Goal: Find specific page/section: Find specific page/section

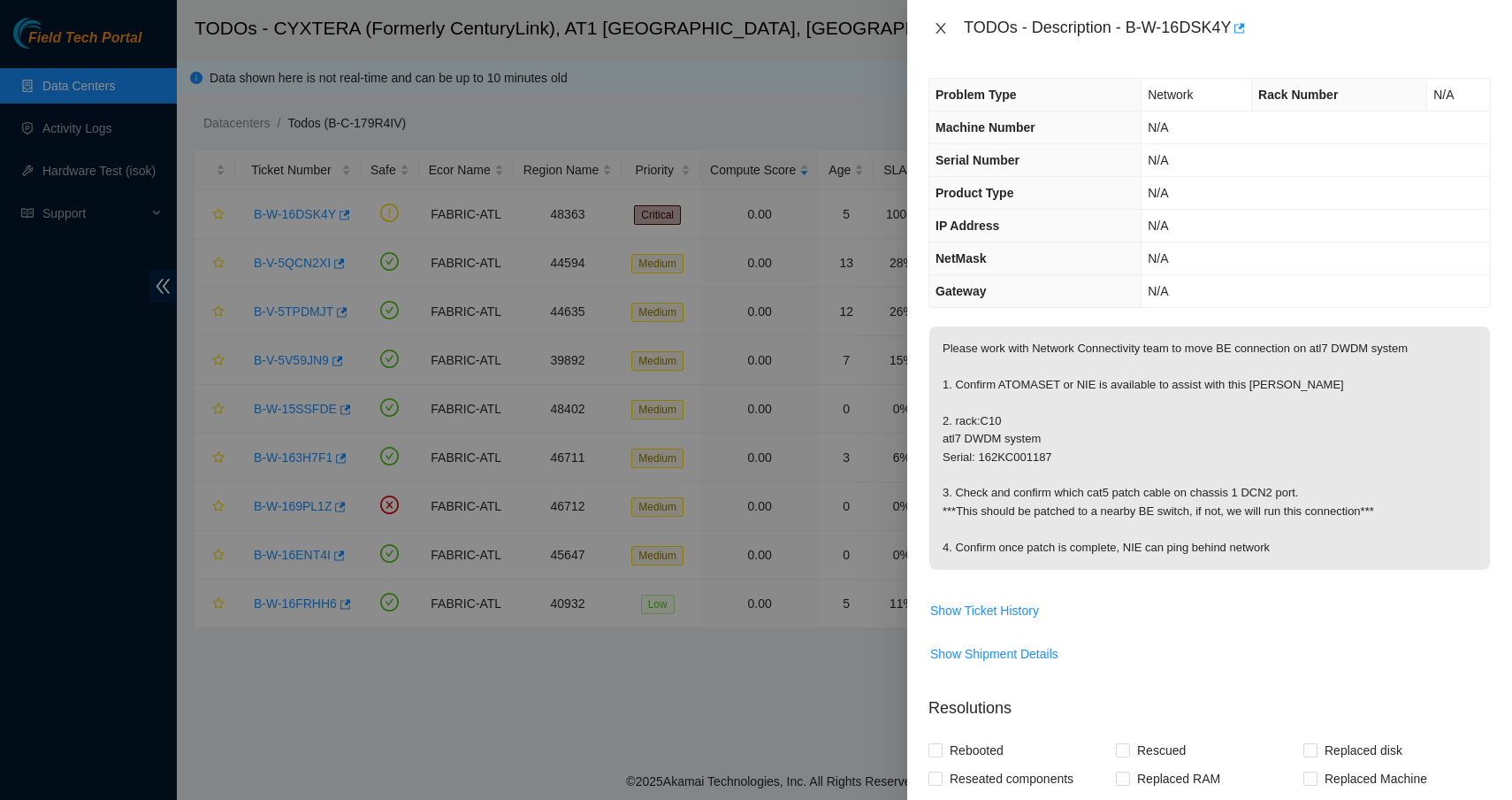
click at [934, 25] on icon "close" at bounding box center [941, 28] width 14 height 14
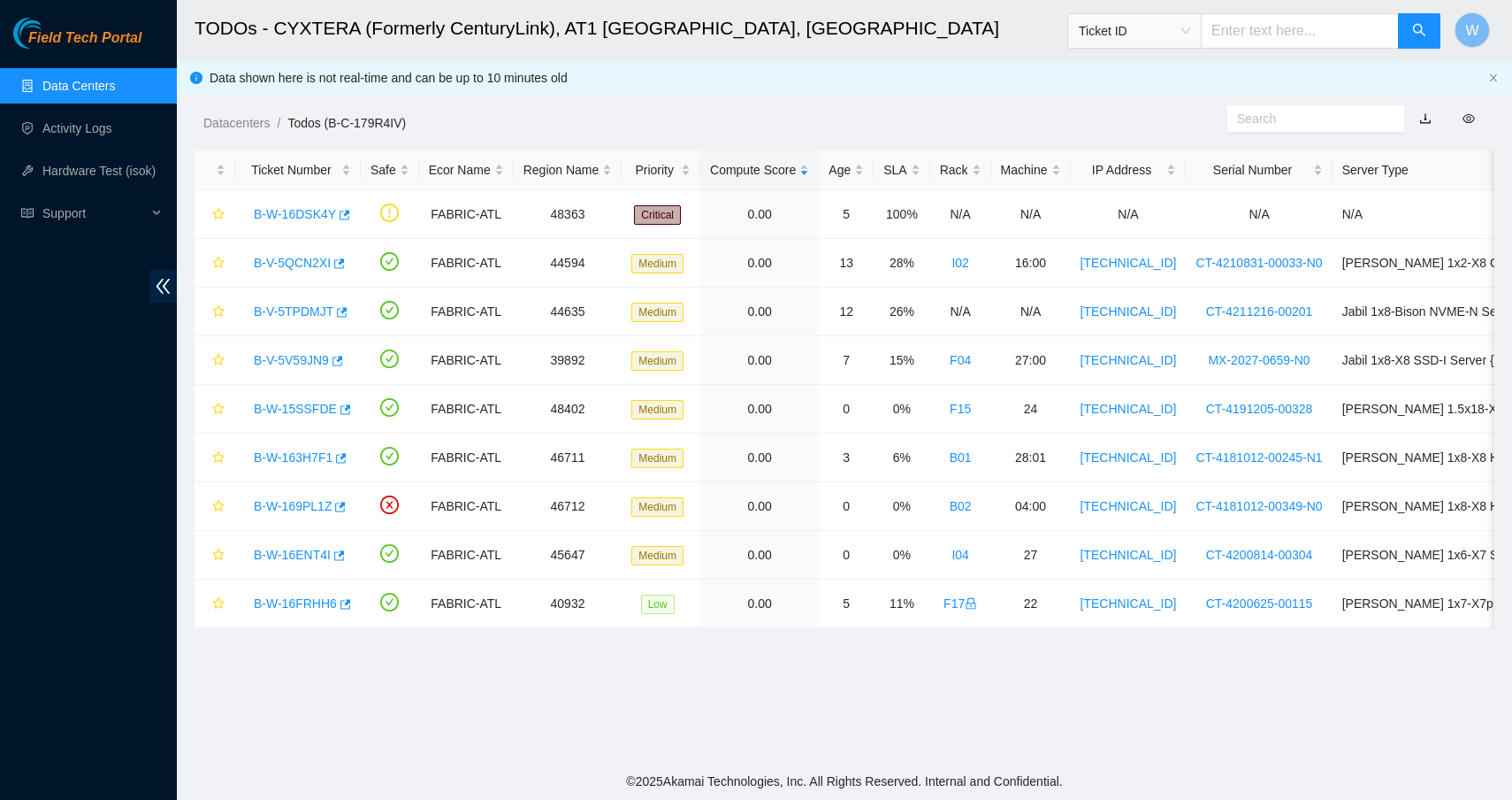
click at [1263, 39] on input "text" at bounding box center [1299, 31] width 198 height 36
click at [1165, 38] on span "Ticket ID" at bounding box center [1134, 31] width 111 height 27
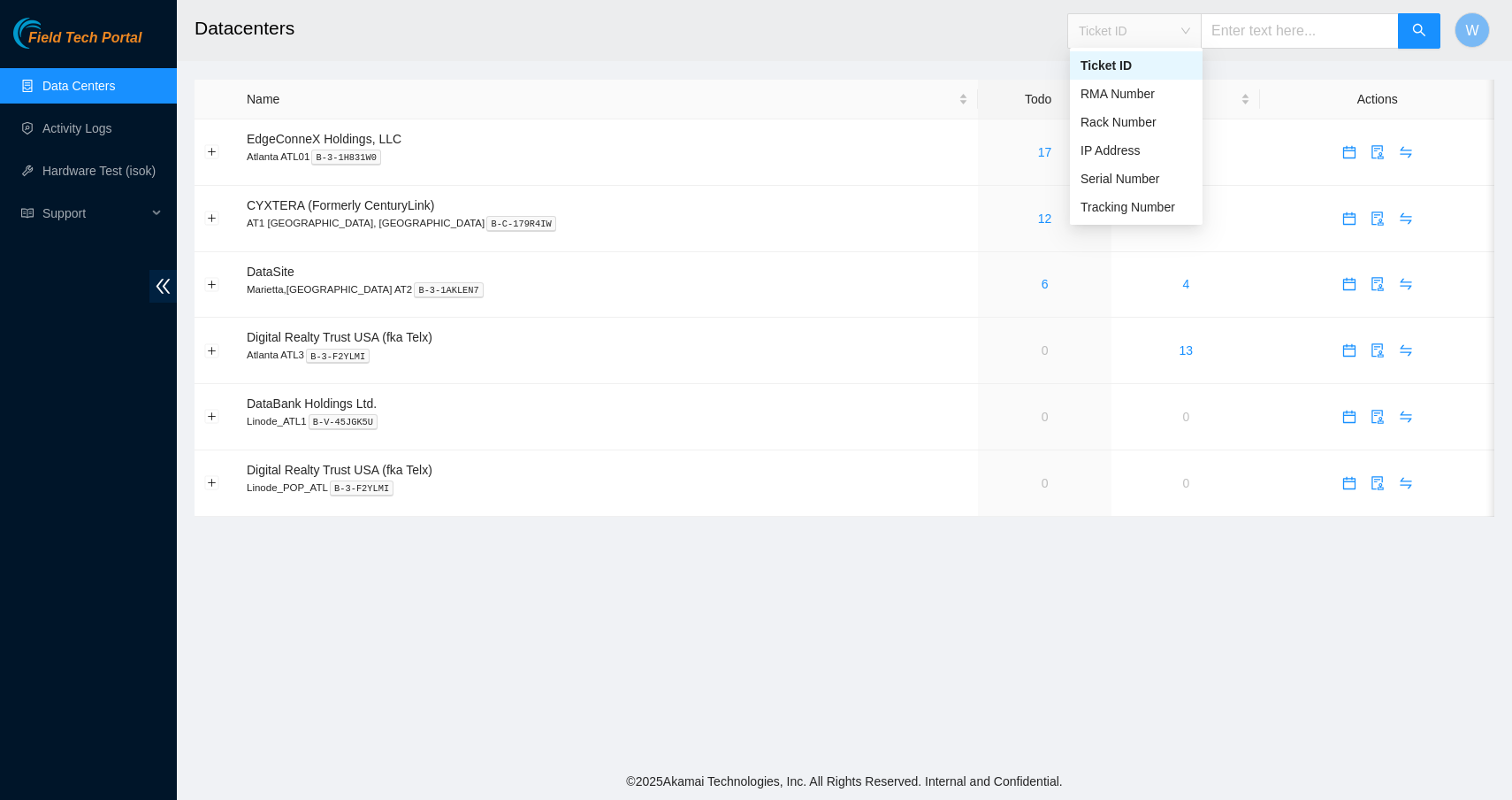
click at [1169, 27] on span "Ticket ID" at bounding box center [1134, 31] width 111 height 27
click at [1136, 156] on div "IP Address" at bounding box center [1136, 151] width 111 height 20
click at [1246, 26] on input "text" at bounding box center [1299, 31] width 198 height 36
paste input "104.120.208.4"
type input "104.120.208.4"
